Goal: Information Seeking & Learning: Learn about a topic

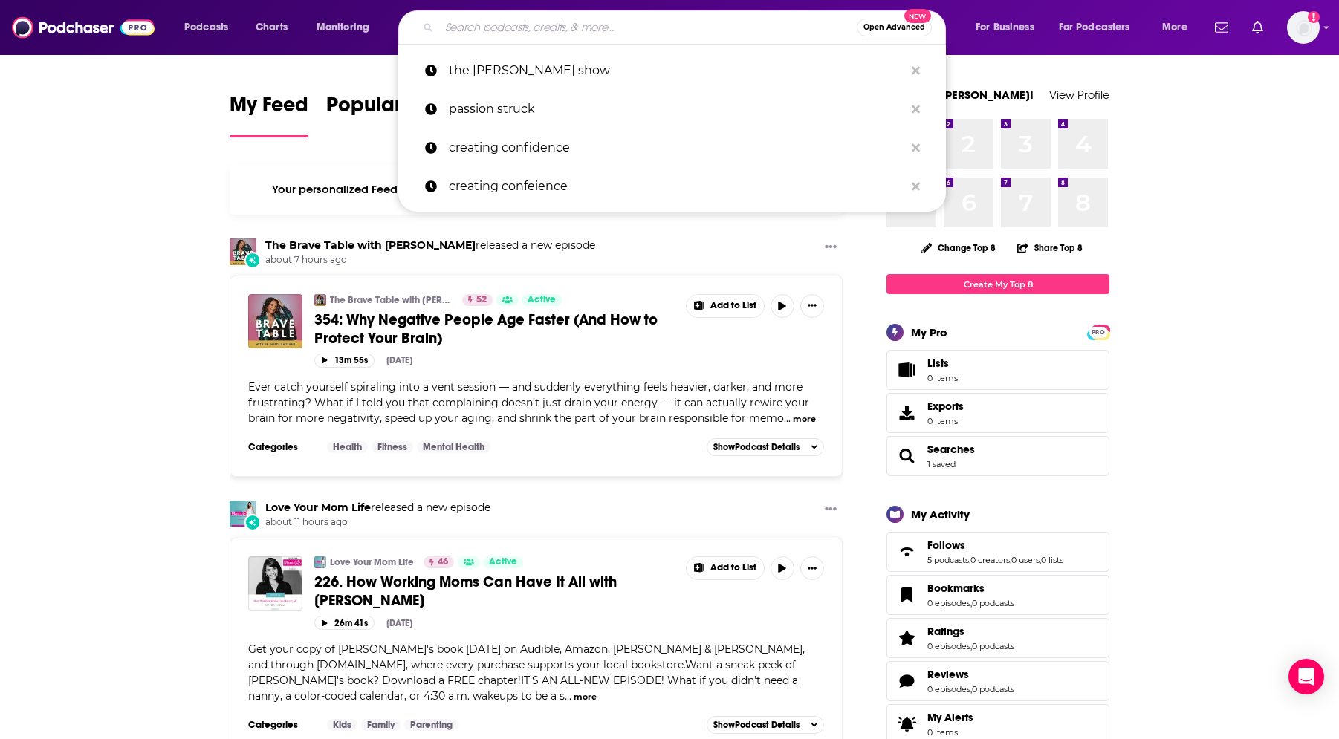
click at [570, 27] on input "Search podcasts, credits, & more..." at bounding box center [647, 28] width 417 height 24
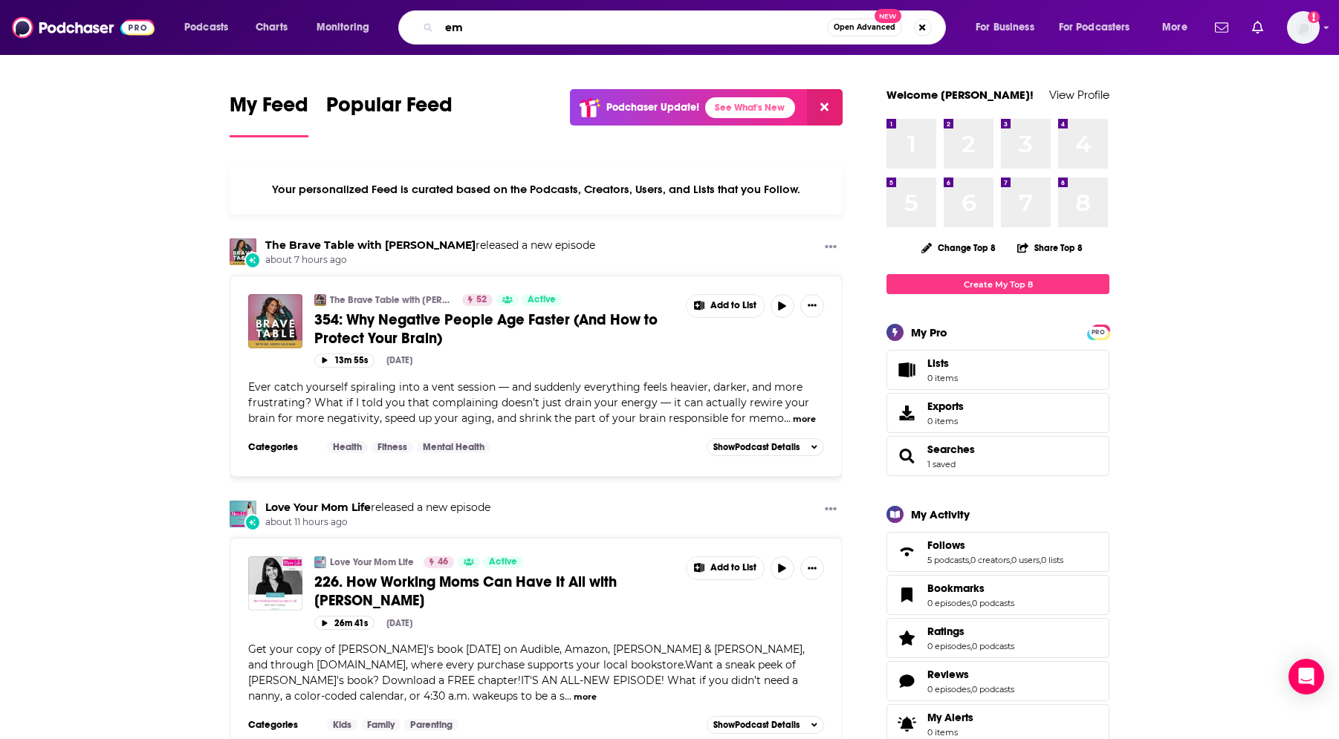
type input "e"
type input "[PERSON_NAME]"
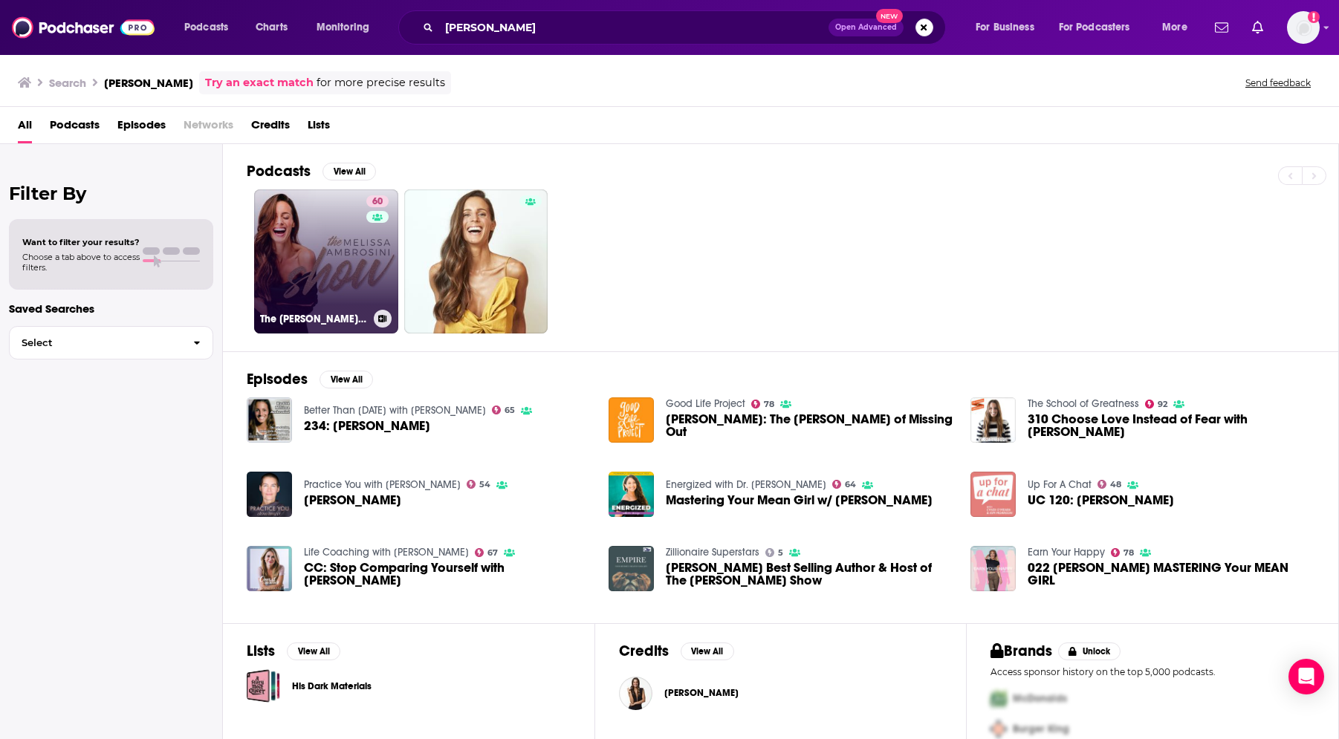
click at [371, 244] on div "60" at bounding box center [379, 252] width 26 height 114
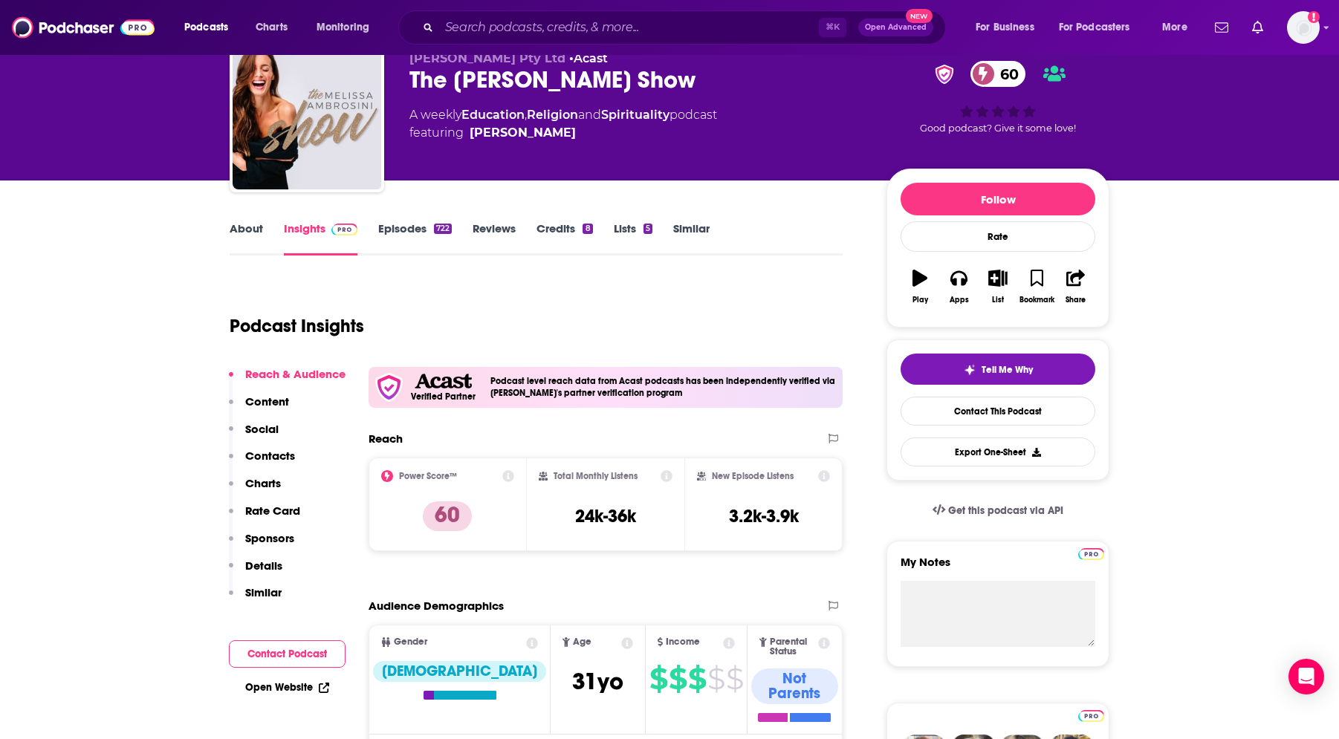
scroll to position [64, 0]
